Goal: Find specific page/section: Find specific page/section

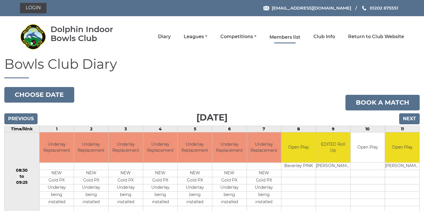
click at [287, 36] on link "Members list" at bounding box center [284, 37] width 31 height 6
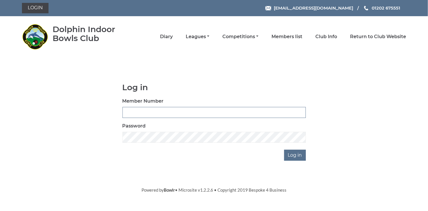
drag, startPoint x: 148, startPoint y: 113, endPoint x: 153, endPoint y: 115, distance: 4.9
click at [149, 114] on input "Member Number" at bounding box center [213, 112] width 183 height 11
type input "3034"
click at [292, 154] on input "Log in" at bounding box center [295, 154] width 22 height 11
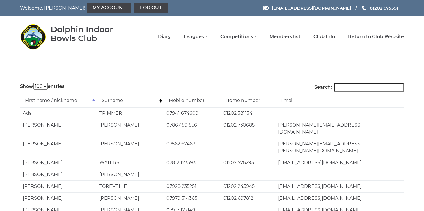
select select "100"
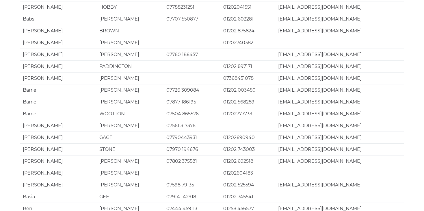
scroll to position [1119, 0]
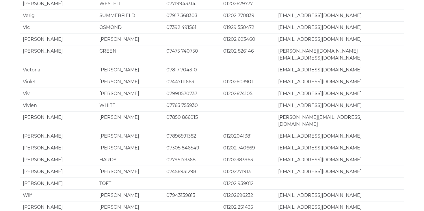
scroll to position [389, 0]
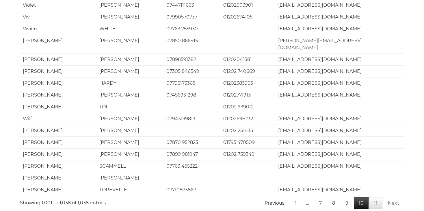
click at [364, 197] on link "10" at bounding box center [360, 203] width 15 height 12
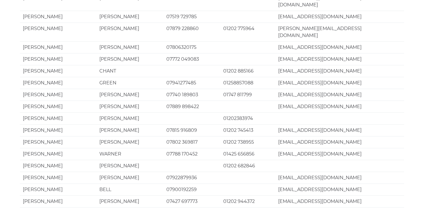
scroll to position [1119, 0]
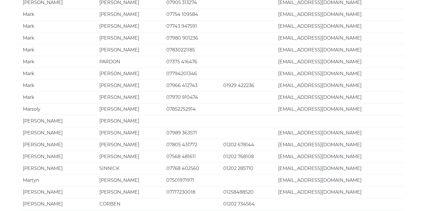
scroll to position [398, 0]
